Goal: Navigation & Orientation: Understand site structure

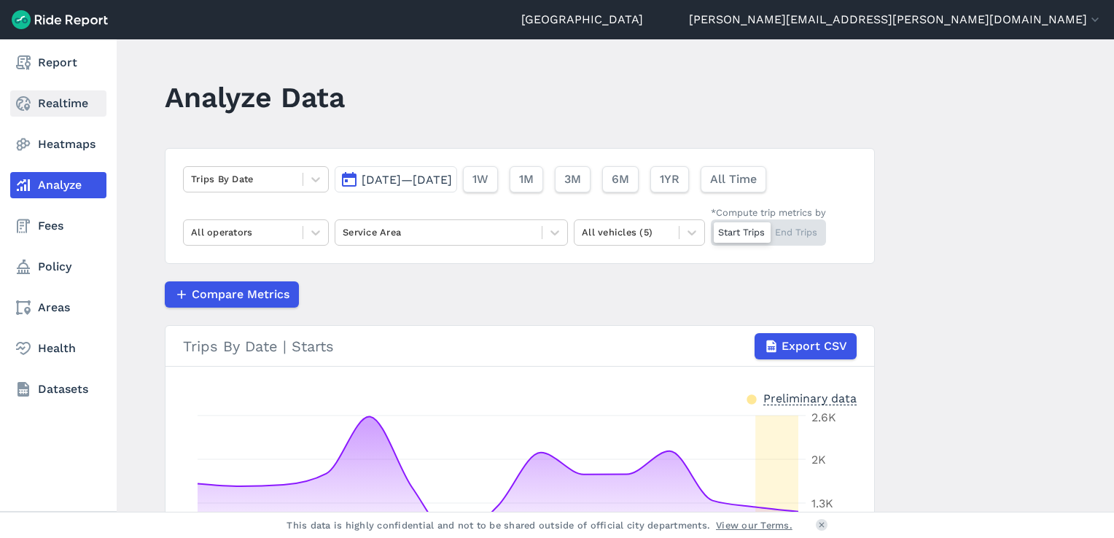
click at [17, 98] on icon at bounding box center [24, 104] width 18 height 18
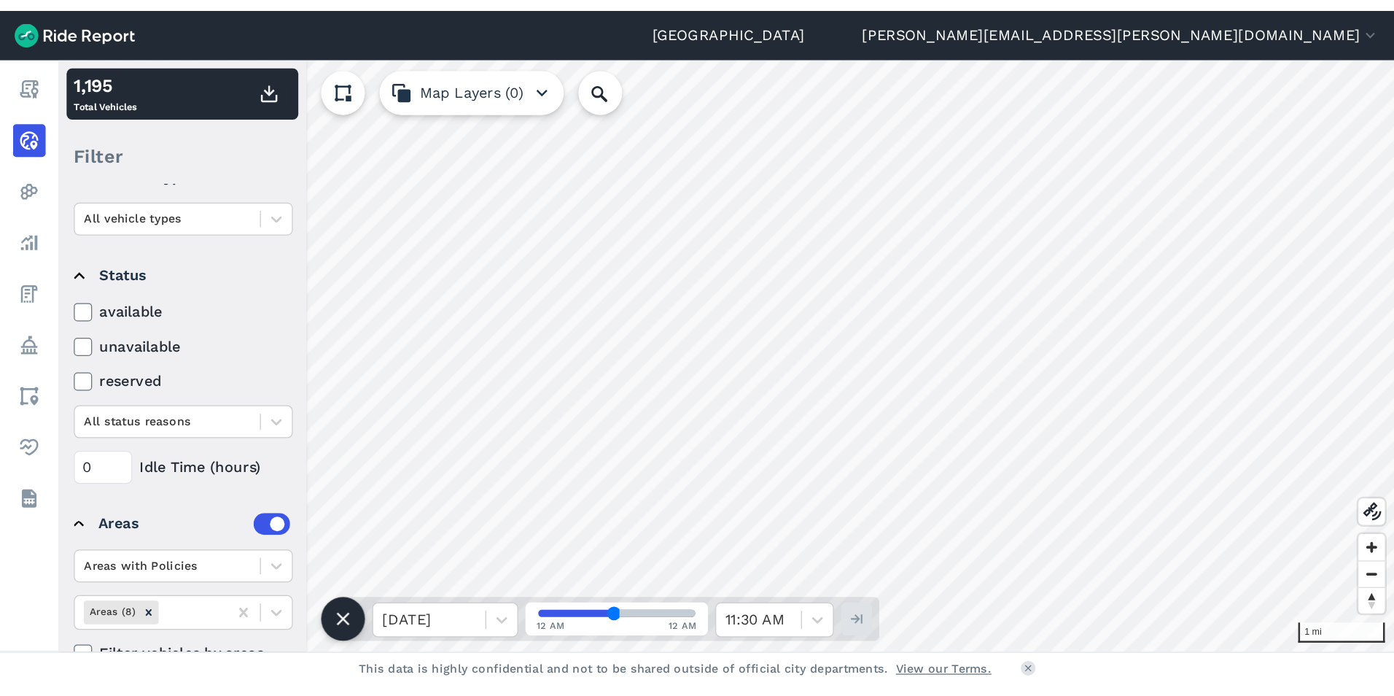
scroll to position [146, 0]
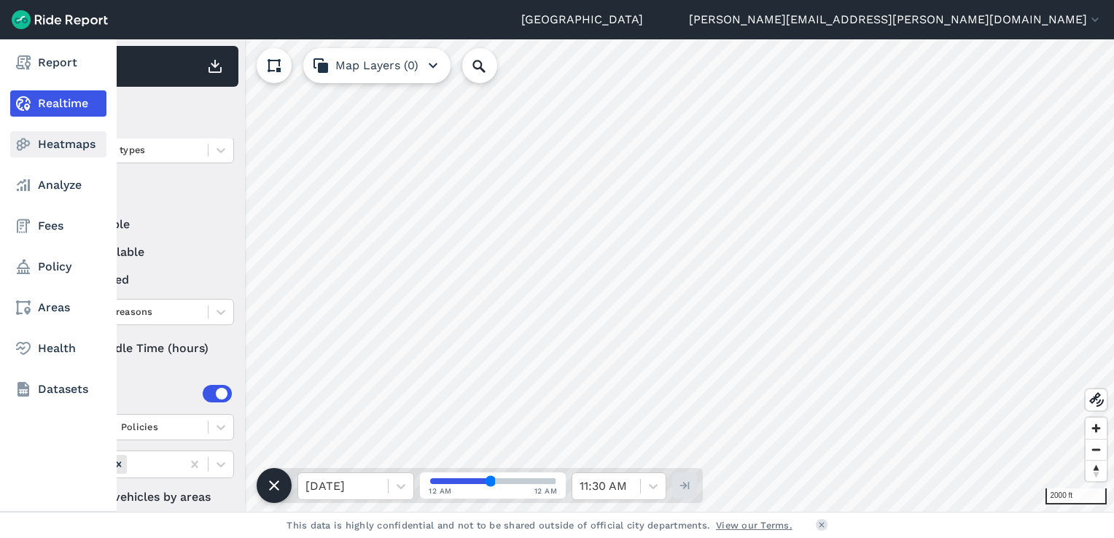
click at [29, 141] on icon at bounding box center [24, 145] width 18 height 18
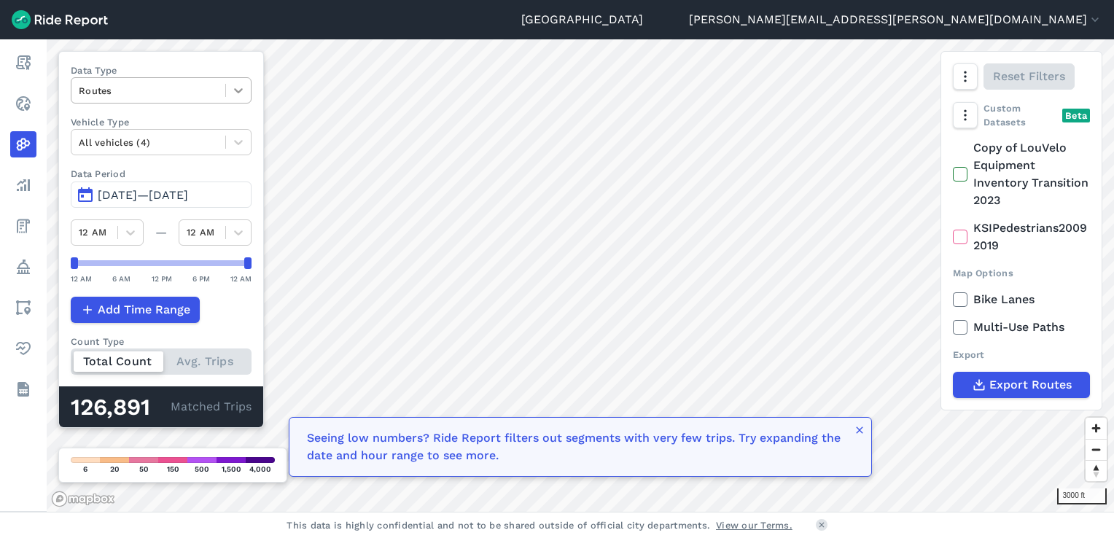
click at [232, 92] on icon at bounding box center [238, 90] width 15 height 15
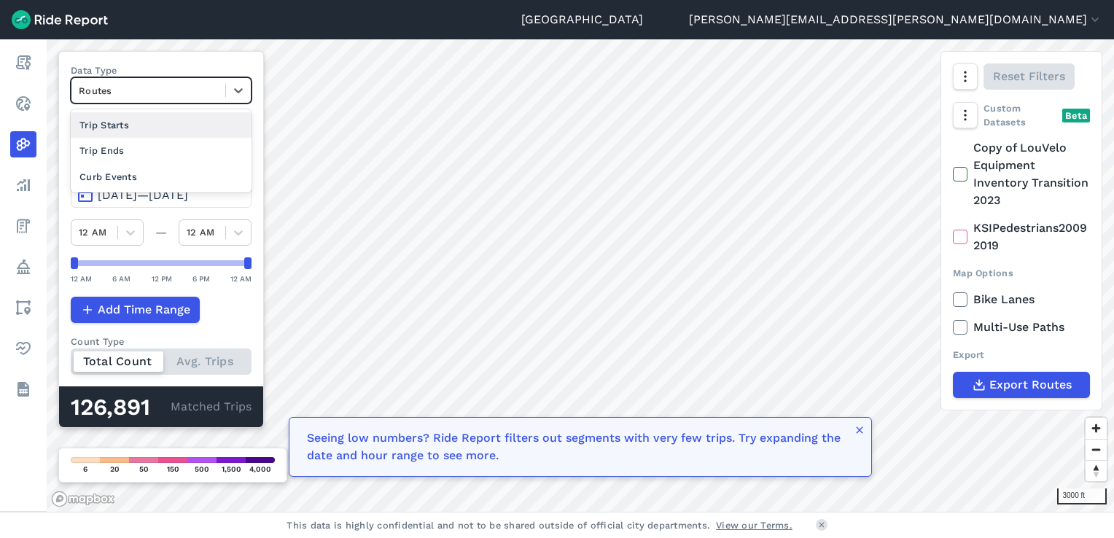
click at [206, 127] on div "Trip Starts" at bounding box center [161, 125] width 181 height 26
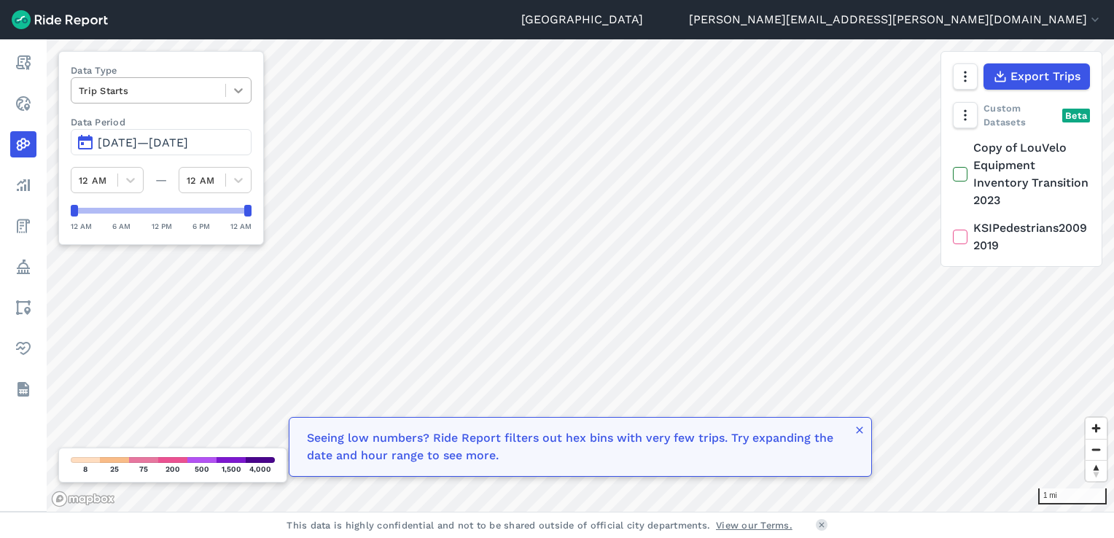
click at [236, 95] on icon at bounding box center [238, 90] width 15 height 15
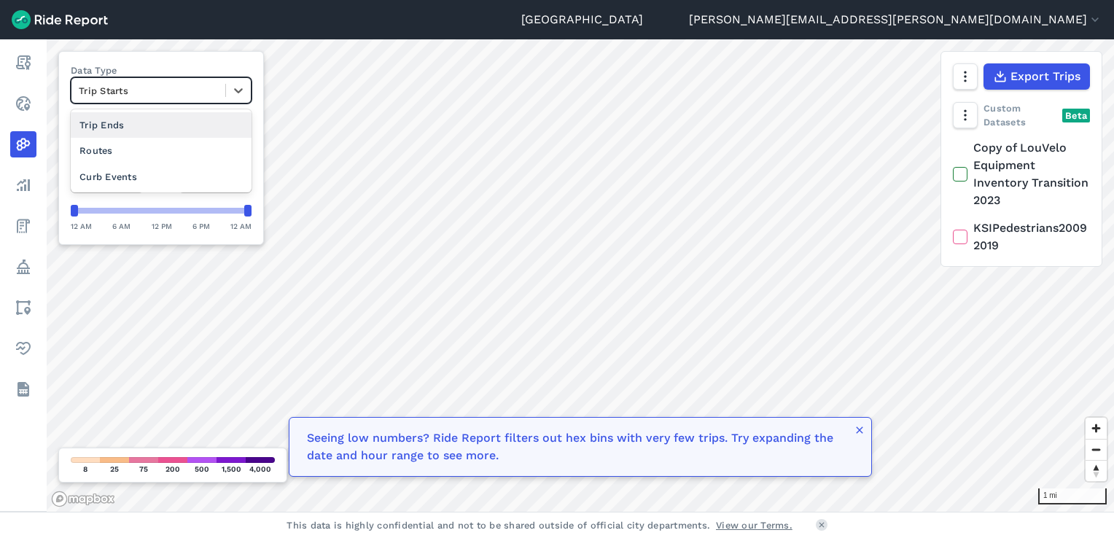
click at [125, 128] on div "Trip Ends" at bounding box center [161, 125] width 181 height 26
click at [230, 93] on div at bounding box center [238, 90] width 25 height 25
click at [164, 144] on div "Routes" at bounding box center [161, 151] width 181 height 26
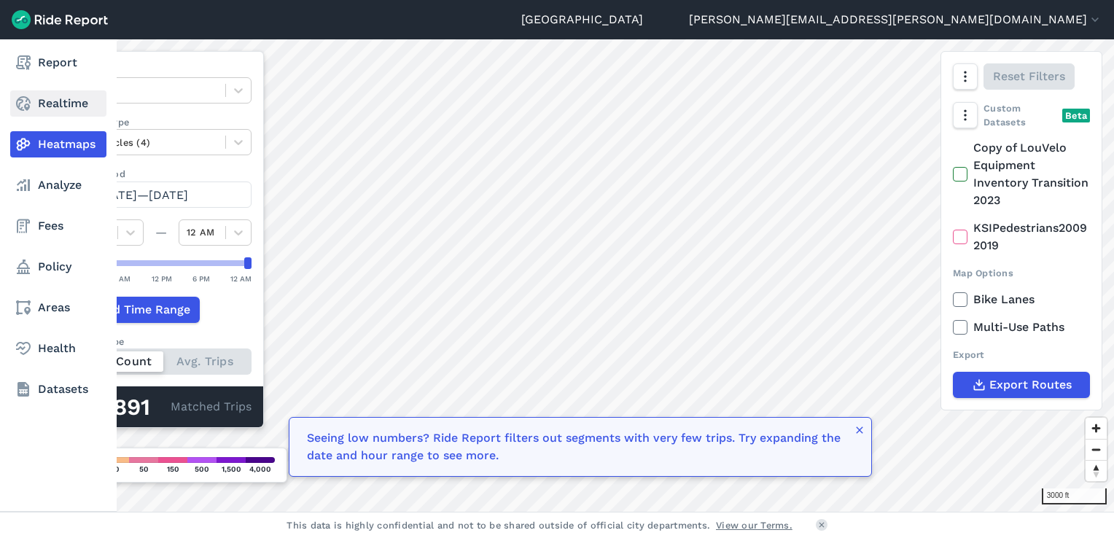
click at [37, 98] on link "Realtime" at bounding box center [58, 103] width 96 height 26
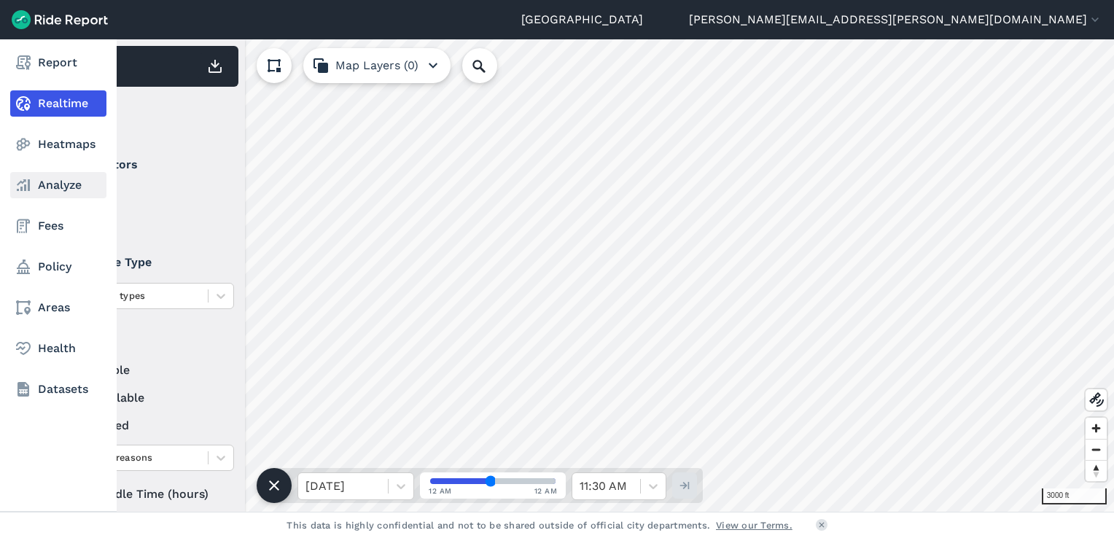
click at [91, 182] on link "Analyze" at bounding box center [58, 185] width 96 height 26
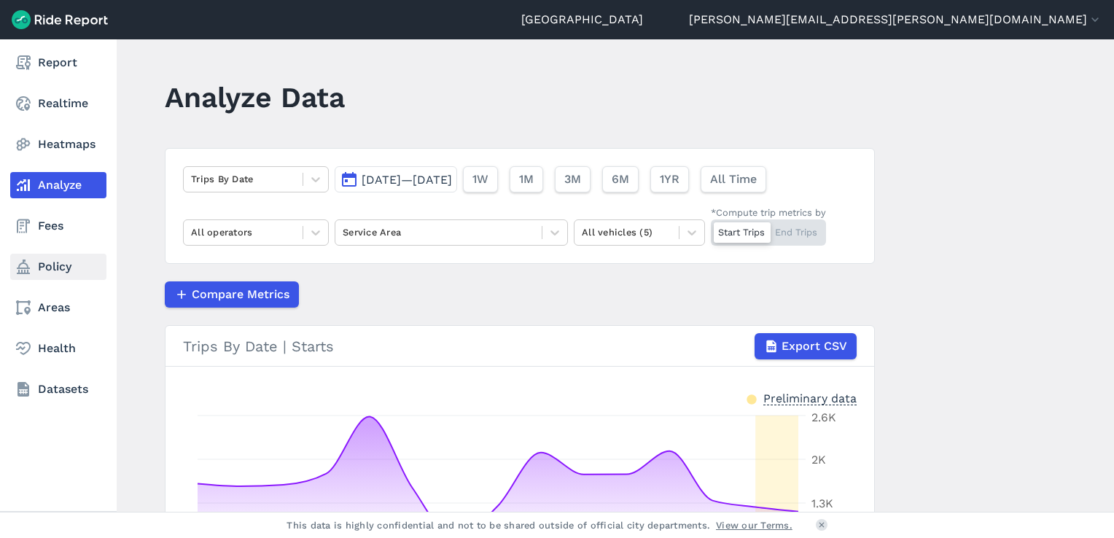
click at [45, 270] on link "Policy" at bounding box center [58, 267] width 96 height 26
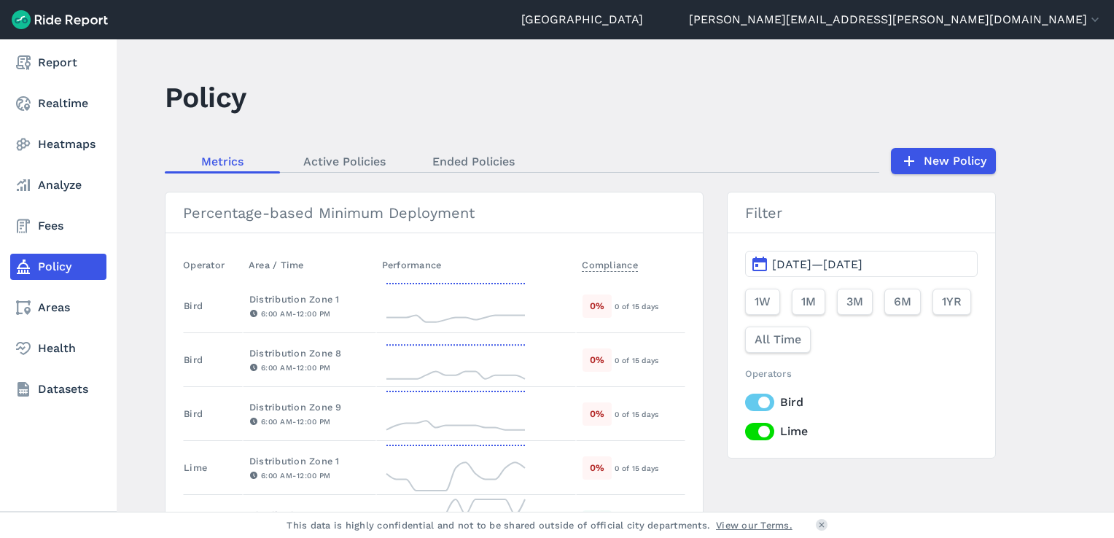
click at [50, 117] on nav "Report Realtime Heatmaps Analyze Fees Policy Areas Health Datasets" at bounding box center [58, 225] width 117 height 373
click at [46, 110] on link "Realtime" at bounding box center [58, 103] width 96 height 26
